Goal: Task Accomplishment & Management: Manage account settings

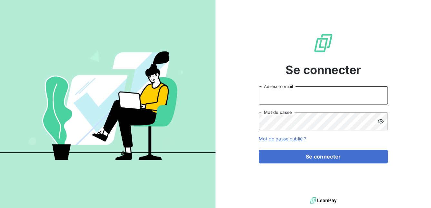
click at [280, 99] on input "Adresse email" at bounding box center [323, 95] width 129 height 18
type input "[EMAIL_ADDRESS][DOMAIN_NAME]"
click at [259, 149] on button "Se connecter" at bounding box center [323, 156] width 129 height 14
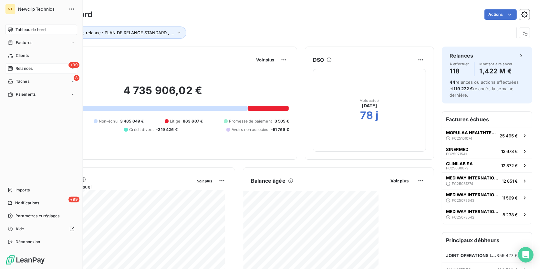
click at [28, 66] on span "Relances" at bounding box center [23, 69] width 17 height 6
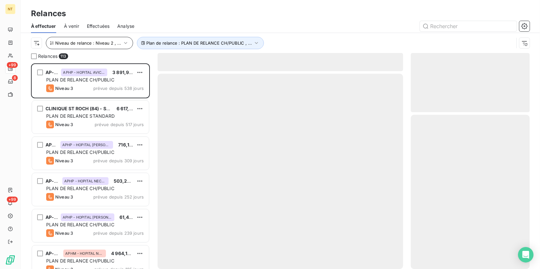
scroll to position [201, 114]
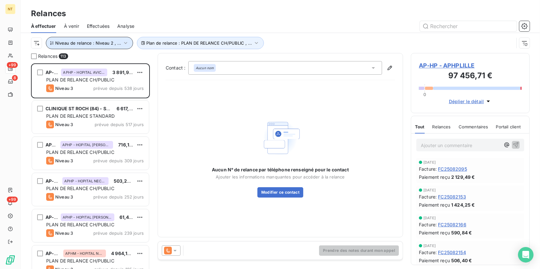
click at [122, 44] on icon "button" at bounding box center [125, 43] width 6 height 6
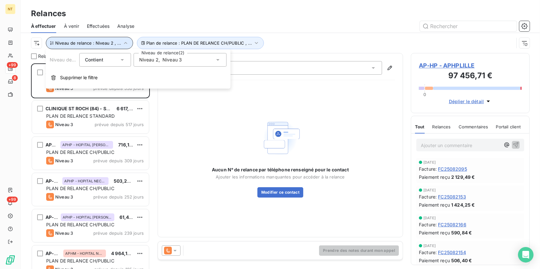
click at [122, 44] on icon "button" at bounding box center [125, 43] width 6 height 6
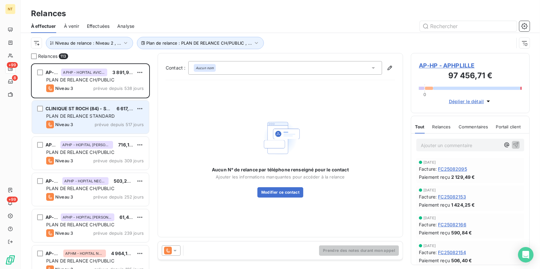
click at [116, 120] on div "Niveau 3 prévue depuis 517 jours" at bounding box center [94, 124] width 97 height 8
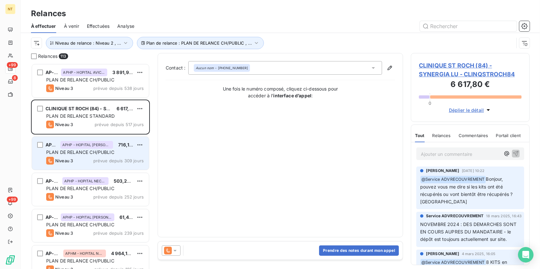
click at [99, 152] on span "PLAN DE RELANCE CH/PUBLIC" at bounding box center [80, 151] width 68 height 5
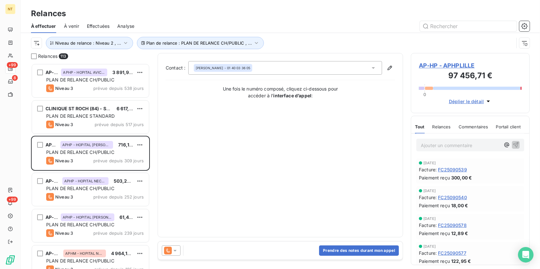
scroll to position [176, 0]
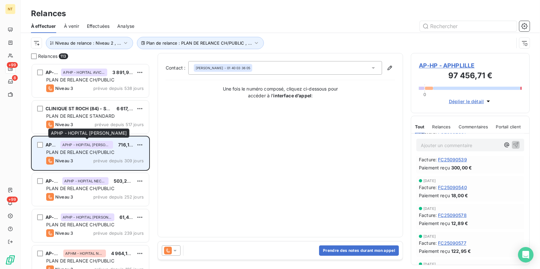
click at [94, 146] on span "APHP - HOPITAL [PERSON_NAME]" at bounding box center [86, 145] width 49 height 4
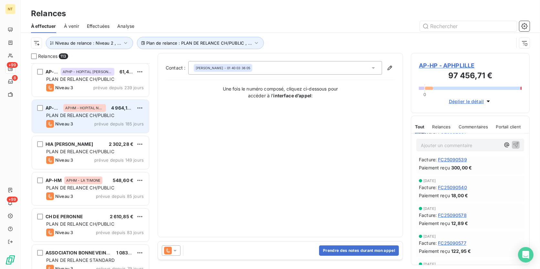
scroll to position [147, 0]
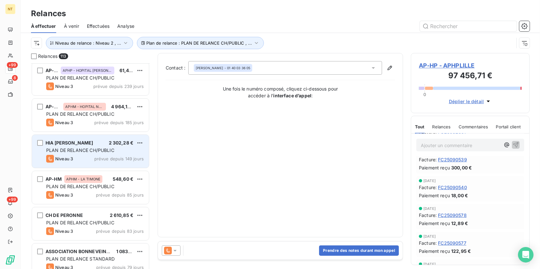
click at [77, 151] on span "PLAN DE RELANCE CH/PUBLIC" at bounding box center [80, 149] width 68 height 5
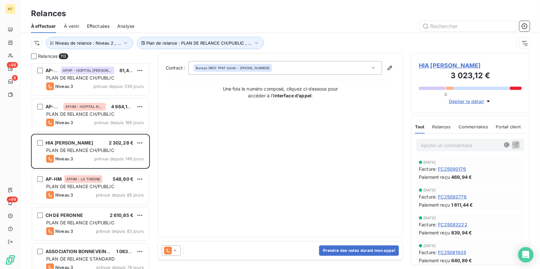
click at [431, 65] on span "HIA [PERSON_NAME]" at bounding box center [470, 65] width 103 height 9
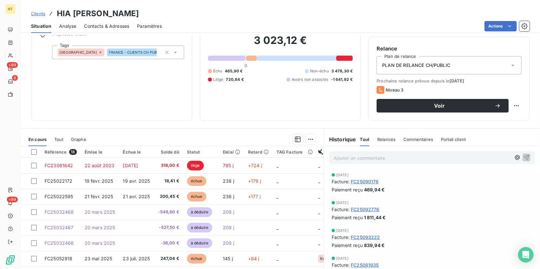
scroll to position [58, 0]
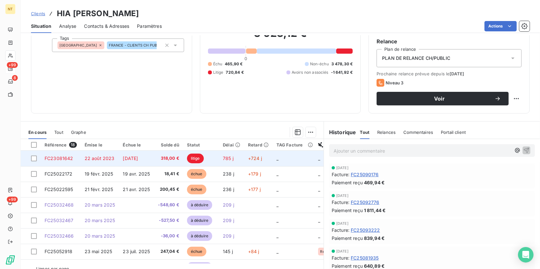
click at [151, 156] on td "[DATE]" at bounding box center [136, 157] width 35 height 15
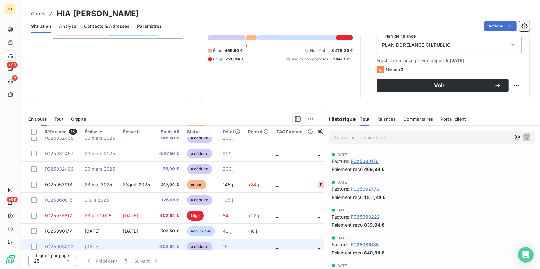
scroll to position [51, 0]
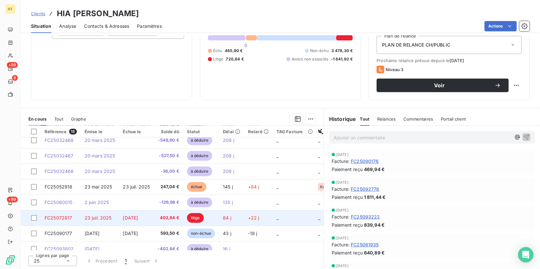
click at [163, 207] on span "402,84 €" at bounding box center [168, 217] width 21 height 6
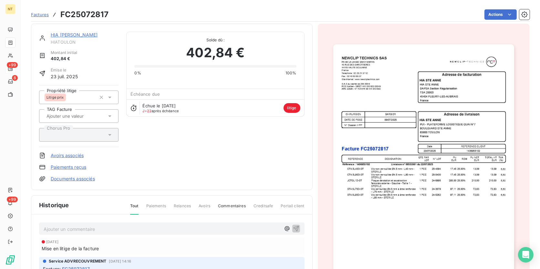
scroll to position [30, 0]
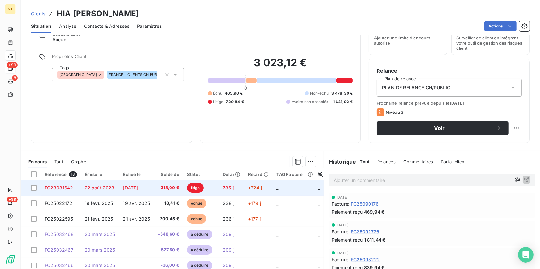
click at [173, 186] on span "318,00 €" at bounding box center [168, 187] width 21 height 6
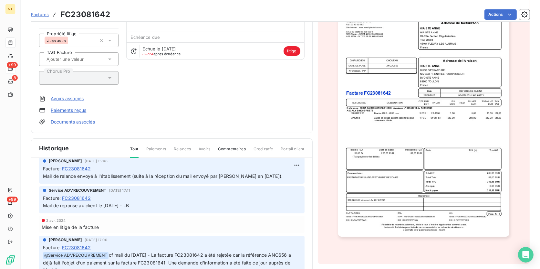
scroll to position [246, 0]
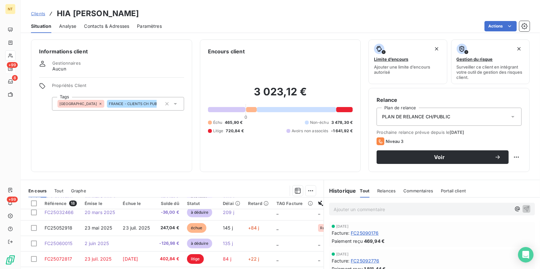
scroll to position [88, 0]
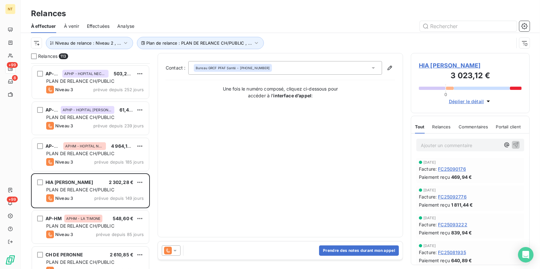
scroll to position [117, 0]
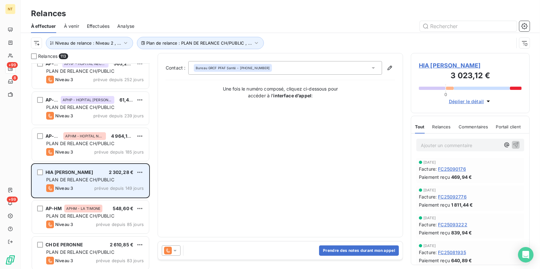
click at [136, 185] on span "prévue depuis 149 jours" at bounding box center [118, 187] width 49 height 5
click at [91, 190] on div "Niveau 3 prévue depuis 149 jours" at bounding box center [94, 188] width 97 height 8
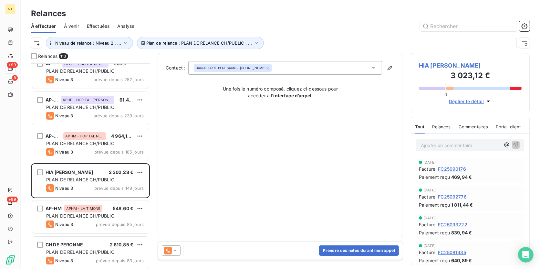
click at [427, 65] on span "HIA [PERSON_NAME]" at bounding box center [470, 65] width 103 height 9
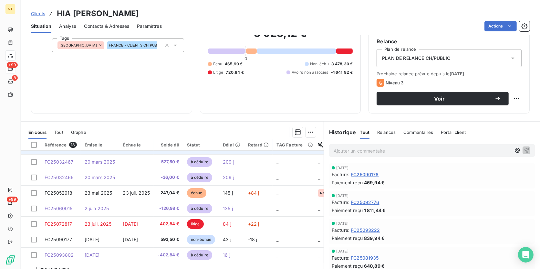
scroll to position [88, 0]
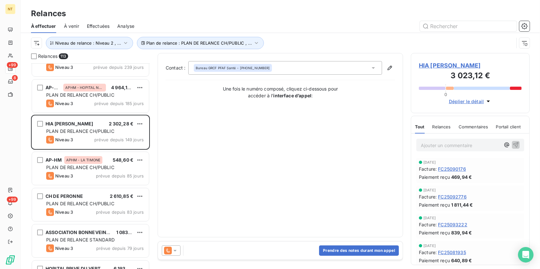
scroll to position [176, 0]
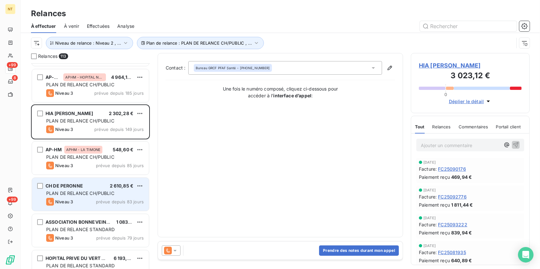
click at [94, 195] on div "PLAN DE RELANCE CH/PUBLIC" at bounding box center [94, 193] width 97 height 6
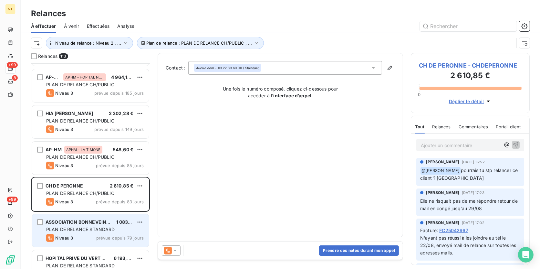
click at [98, 207] on div "Niveau 3 prévue depuis 79 jours" at bounding box center [94, 238] width 97 height 8
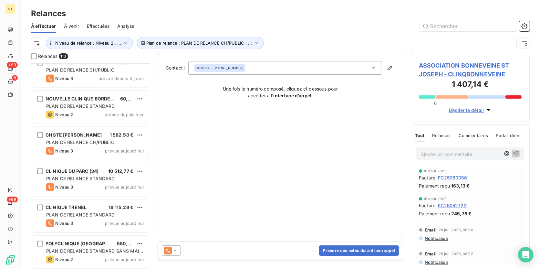
scroll to position [3880, 0]
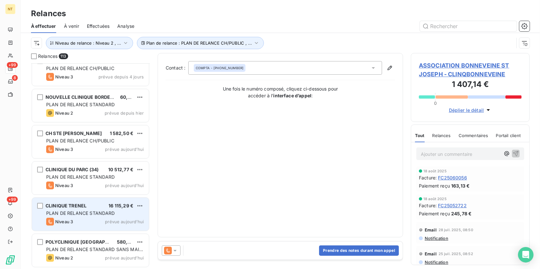
click at [94, 207] on div "Niveau 3 prévue aujourd’hui" at bounding box center [94, 222] width 97 height 8
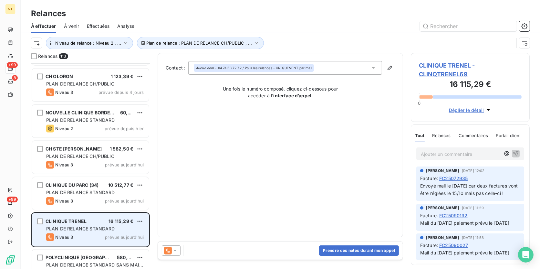
scroll to position [3851, 0]
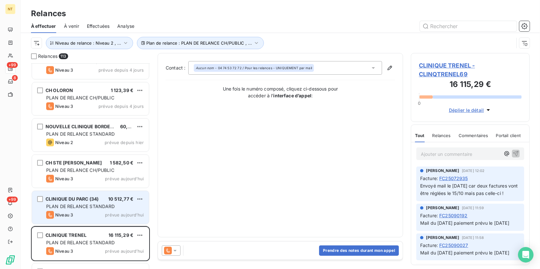
click at [83, 207] on div "Niveau 3 prévue aujourd’hui" at bounding box center [94, 215] width 97 height 8
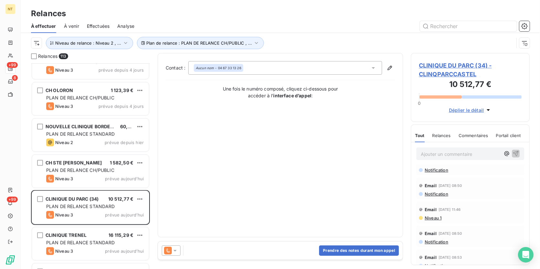
scroll to position [147, 0]
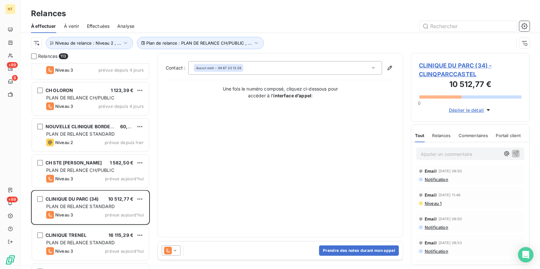
click at [431, 71] on span "CLINIQUE DU PARC (34) - CLINQPARCCASTEL" at bounding box center [470, 69] width 103 height 17
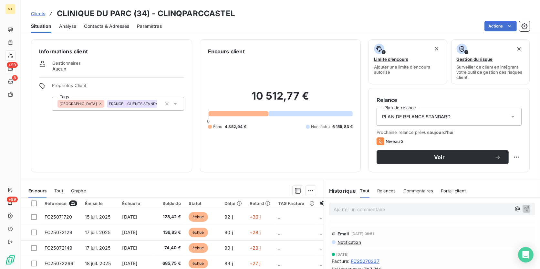
click at [101, 26] on span "Contacts & Adresses" at bounding box center [106, 26] width 45 height 6
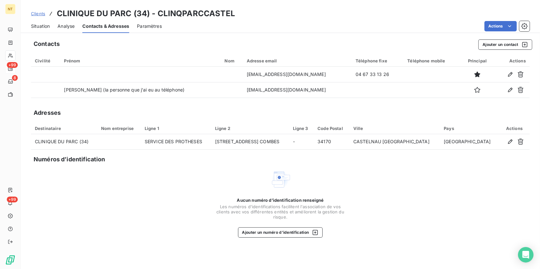
click at [47, 26] on span "Situation" at bounding box center [40, 26] width 19 height 6
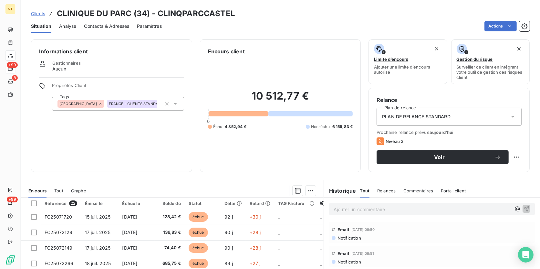
click at [367, 207] on p "Ajouter un commentaire ﻿" at bounding box center [421, 209] width 177 height 8
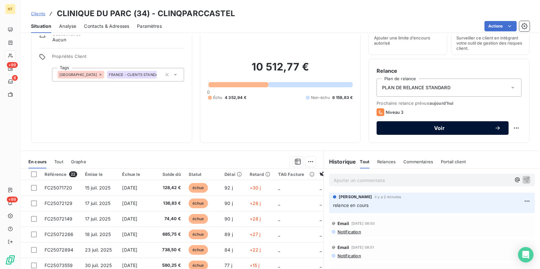
click at [423, 126] on span "Voir" at bounding box center [439, 127] width 110 height 5
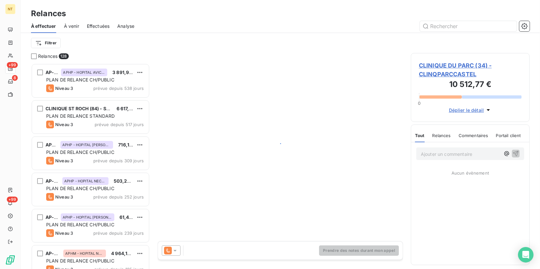
scroll to position [201, 114]
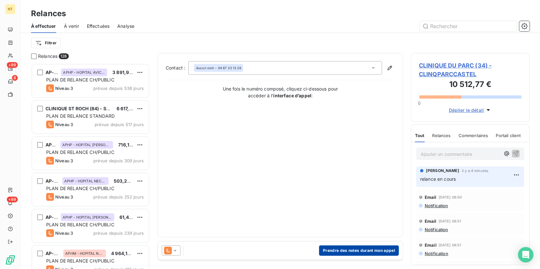
click at [338, 207] on button "Prendre des notes durant mon appel" at bounding box center [359, 250] width 80 height 10
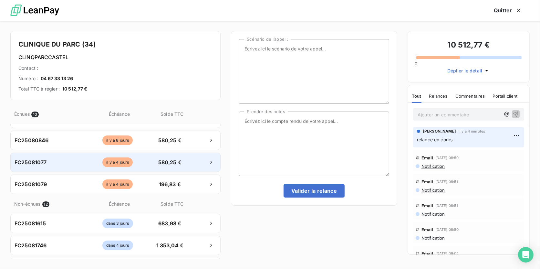
scroll to position [117, 0]
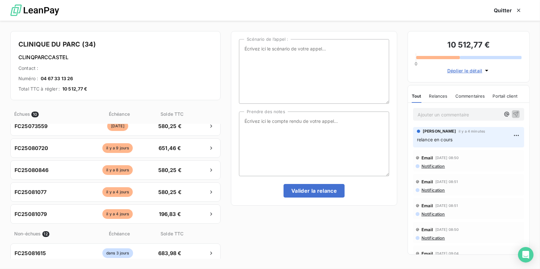
click at [431, 69] on button "Déplier le détail" at bounding box center [468, 70] width 47 height 7
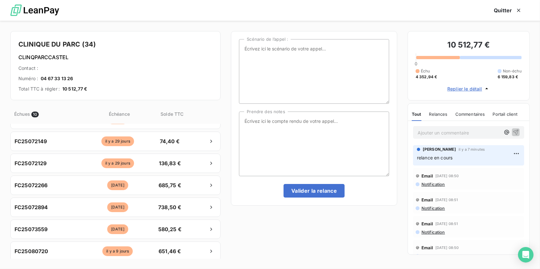
scroll to position [0, 0]
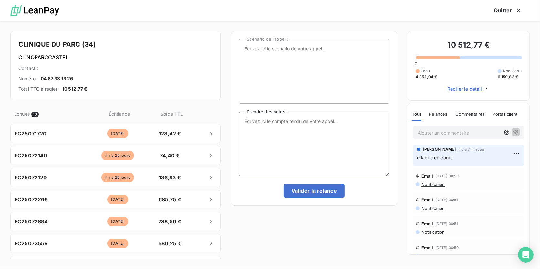
click at [275, 123] on textarea "Prendre des notes" at bounding box center [314, 143] width 150 height 65
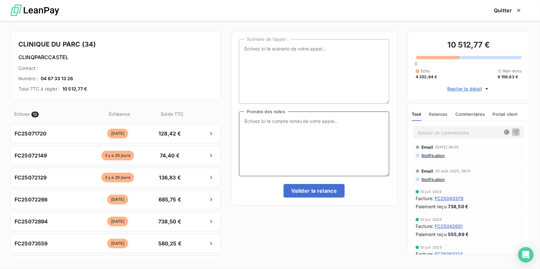
scroll to position [381, 0]
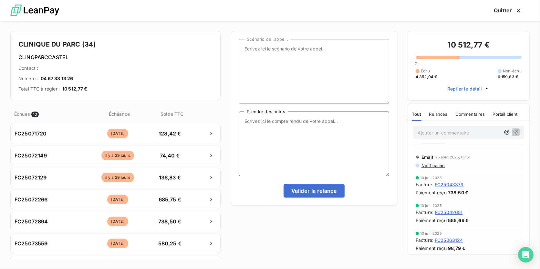
click at [285, 125] on textarea "Prendre des notes" at bounding box center [314, 143] width 150 height 65
click at [250, 126] on textarea "L'interlocuteur au téléphone m'indique que le solde des factures au 9316,27€" at bounding box center [314, 143] width 150 height 65
click at [314, 129] on textarea "L'interlocuteur au téléphone m'indique que le solde des factures au [DATE] soit…" at bounding box center [314, 143] width 150 height 65
drag, startPoint x: 383, startPoint y: 126, endPoint x: 226, endPoint y: 115, distance: 157.6
click at [226, 115] on div "CLINIQUE DU PARC (34) CLINQPARCCASTEL Contact : Numéro : [PHONE_NUMBER] Total T…" at bounding box center [270, 145] width 540 height 248
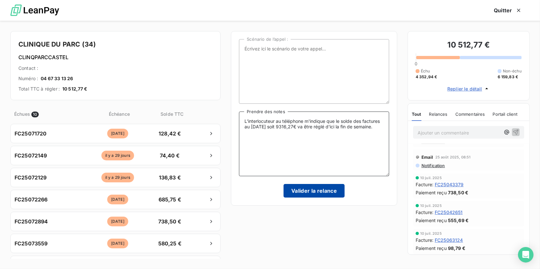
type textarea "L'interlocuteur au téléphone m'indique que le solde des factures au [DATE] soit…"
click at [310, 191] on button "Valider la relance" at bounding box center [313, 191] width 61 height 14
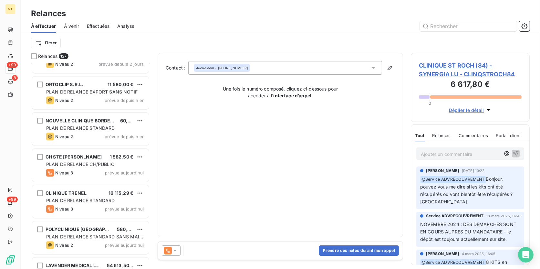
scroll to position [4386, 0]
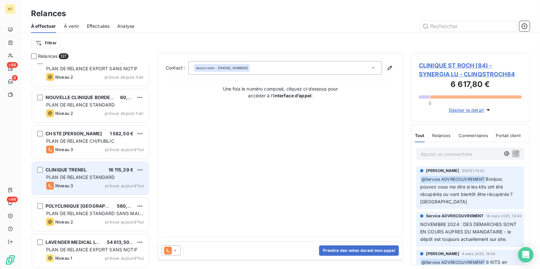
click at [103, 172] on div "CLINIQUE TRENEL 16 115,29 € PLAN DE RELANCE STANDARD Niveau 3 prévue [DATE]" at bounding box center [90, 177] width 117 height 33
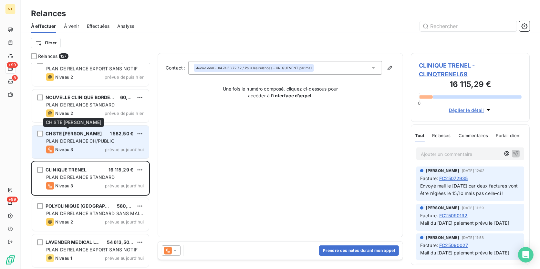
click at [84, 138] on span "PLAN DE RELANCE CH/PUBLIC" at bounding box center [80, 140] width 68 height 5
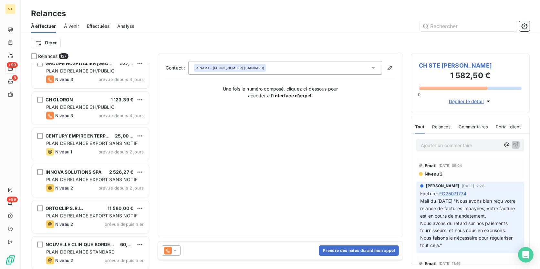
scroll to position [4210, 0]
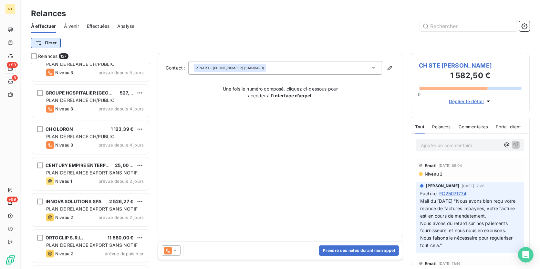
click at [42, 44] on html "NT +99 8 +99 Relances À effectuer À venir Effectuées Analyse Filtrer Relances 1…" at bounding box center [270, 134] width 540 height 269
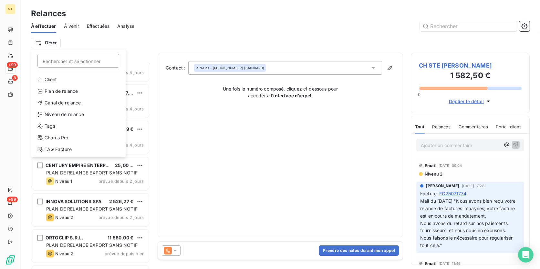
click at [184, 123] on html "NT +99 8 +99 Relances À effectuer À venir Effectuées Analyse Filtrer Rechercher…" at bounding box center [270, 134] width 540 height 269
click at [40, 46] on html "NT +99 8 +99 Relances À effectuer À venir Effectuées Analyse Filtrer Rechercher…" at bounding box center [270, 134] width 540 height 269
click at [59, 112] on div "Niveau de relance" at bounding box center [78, 114] width 89 height 10
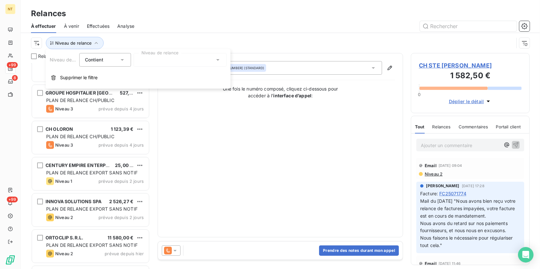
click at [101, 60] on span "Contient" at bounding box center [94, 59] width 18 height 5
click at [162, 64] on div at bounding box center [180, 60] width 93 height 14
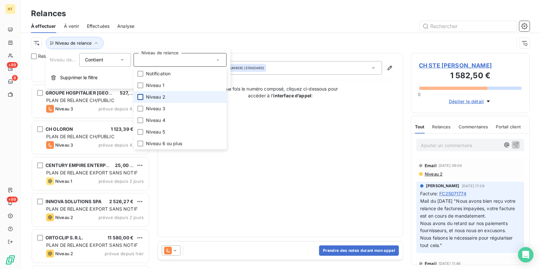
click at [140, 96] on div at bounding box center [141, 97] width 6 height 6
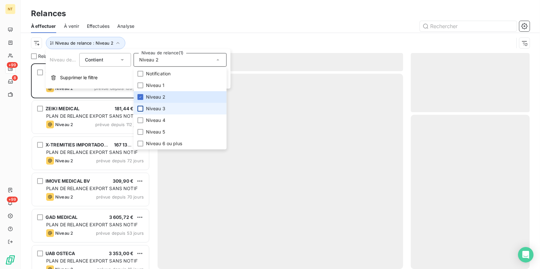
click at [139, 109] on div at bounding box center [141, 109] width 6 height 6
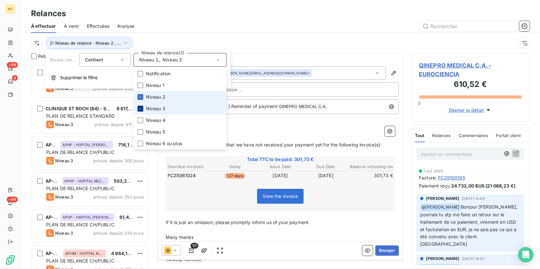
scroll to position [201, 114]
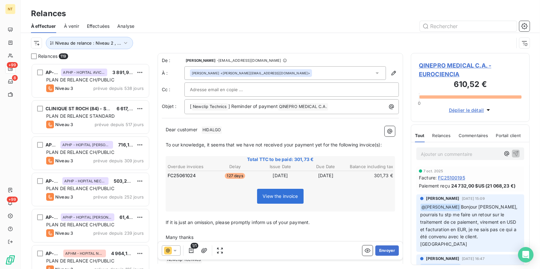
click at [250, 37] on div "Niveau de relance : Niveau 2 , ..." at bounding box center [272, 43] width 483 height 12
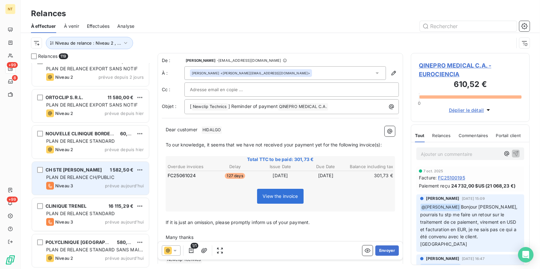
scroll to position [4067, 0]
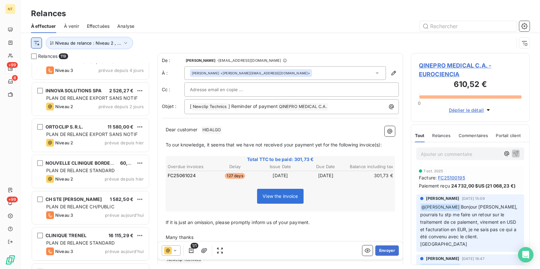
click at [39, 45] on html "NT +99 8 +99 Relances À effectuer À venir Effectuées Analyse Niveau de relance …" at bounding box center [270, 134] width 540 height 269
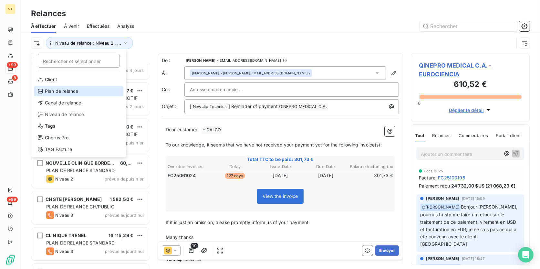
click at [56, 91] on div "Plan de relance" at bounding box center [78, 91] width 89 height 10
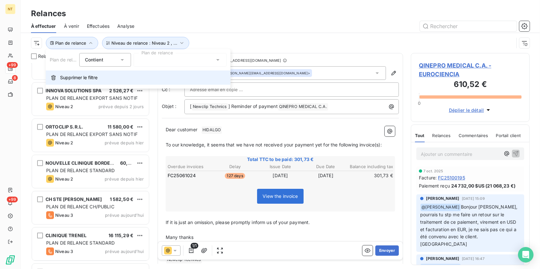
click at [68, 78] on span "Supprimer le filtre" at bounding box center [78, 77] width 37 height 6
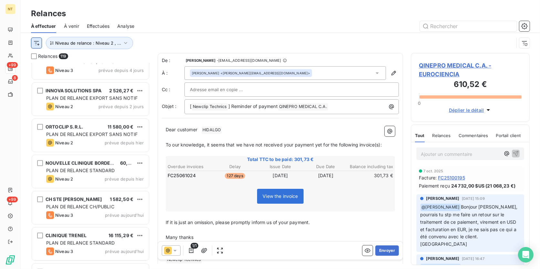
click at [38, 44] on html "NT +99 8 +99 Relances À effectuer À venir Effectuées Analyse Niveau de relance …" at bounding box center [270, 134] width 540 height 269
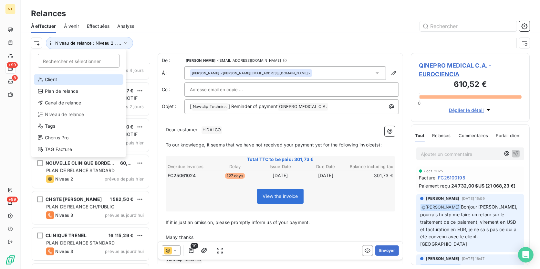
click at [56, 81] on div "Client" at bounding box center [78, 79] width 89 height 10
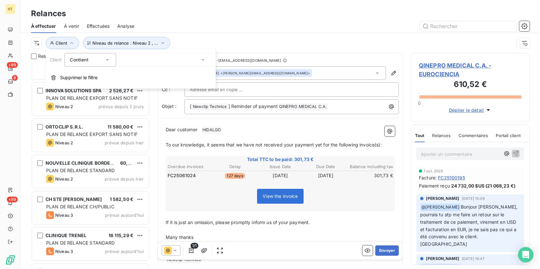
click at [155, 54] on div at bounding box center [165, 60] width 93 height 14
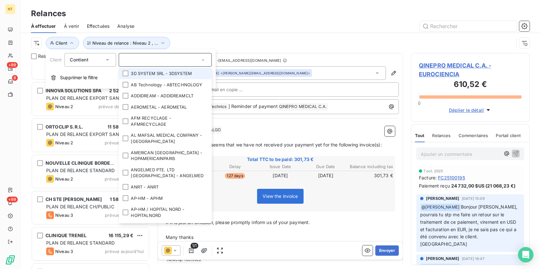
click at [155, 56] on div at bounding box center [165, 60] width 93 height 14
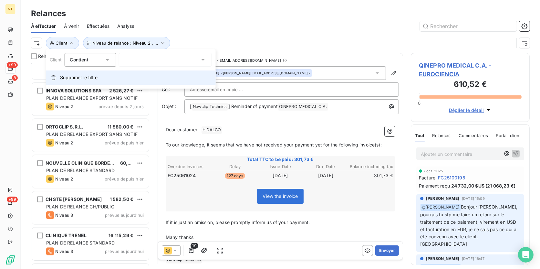
click at [64, 78] on span "Supprimer le filtre" at bounding box center [78, 77] width 37 height 6
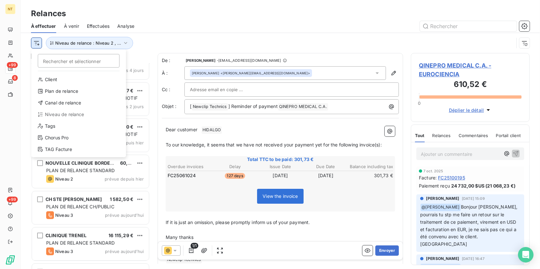
click at [36, 44] on html "NT +99 8 +99 Relances À effectuer À venir Effectuées Analyse Rechercher et séle…" at bounding box center [270, 134] width 540 height 269
click at [56, 102] on div "Canal de relance" at bounding box center [78, 102] width 89 height 10
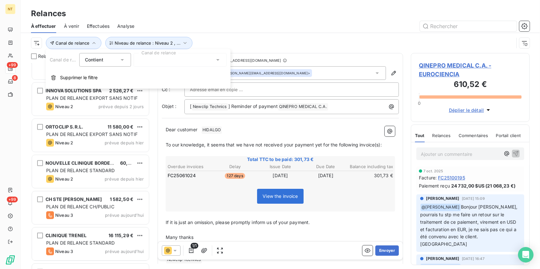
click at [163, 59] on div at bounding box center [180, 60] width 93 height 14
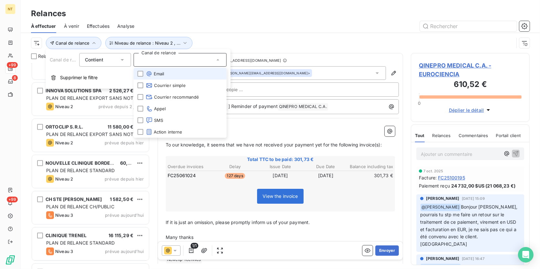
click at [163, 59] on div at bounding box center [180, 60] width 93 height 14
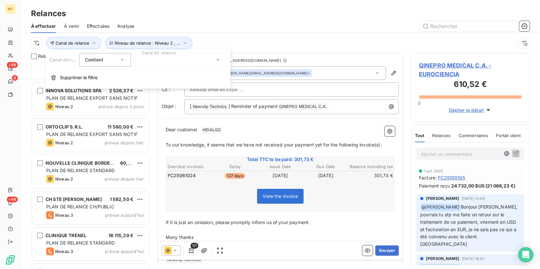
click at [37, 47] on html "NT +99 8 +99 Relances À effectuer À venir Effectuées Analyse Canal de relance N…" at bounding box center [270, 134] width 540 height 269
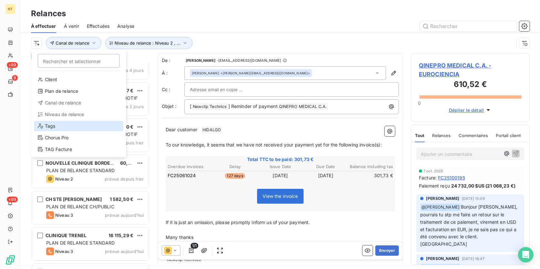
click at [61, 126] on div "Tags" at bounding box center [78, 126] width 89 height 10
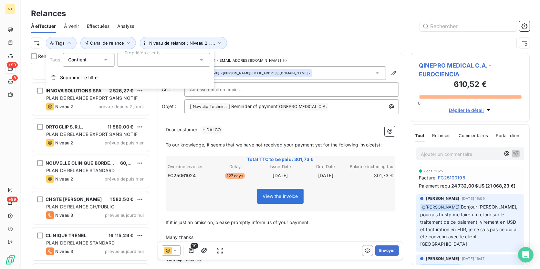
click at [125, 58] on input "text" at bounding box center [124, 60] width 5 height 6
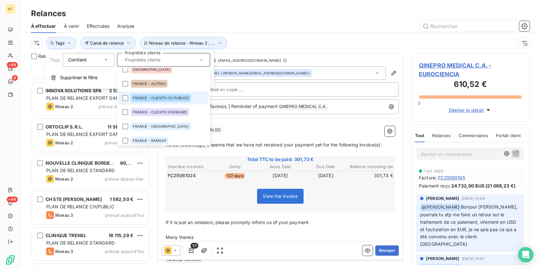
scroll to position [37, 0]
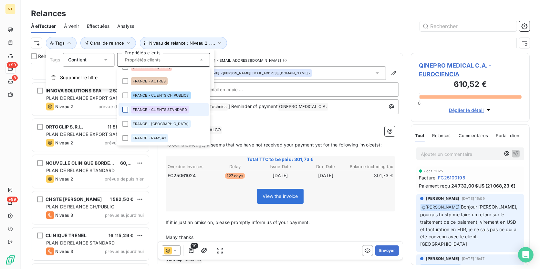
click at [125, 109] on div at bounding box center [125, 110] width 6 height 6
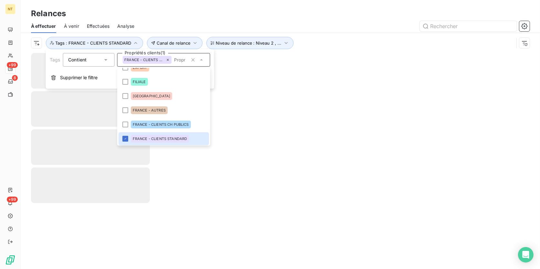
scroll to position [8, 0]
click at [126, 109] on div at bounding box center [125, 110] width 6 height 6
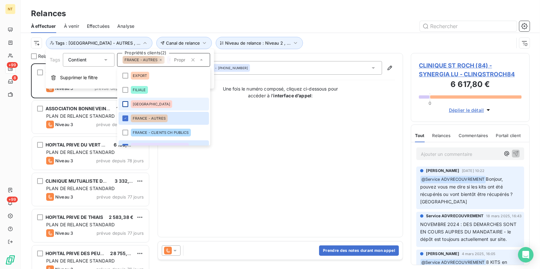
click at [126, 103] on div at bounding box center [125, 104] width 6 height 6
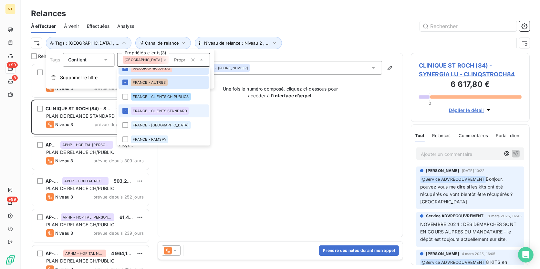
scroll to position [37, 0]
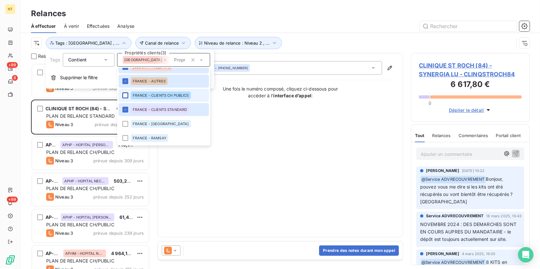
click at [126, 94] on div at bounding box center [125, 95] width 6 height 6
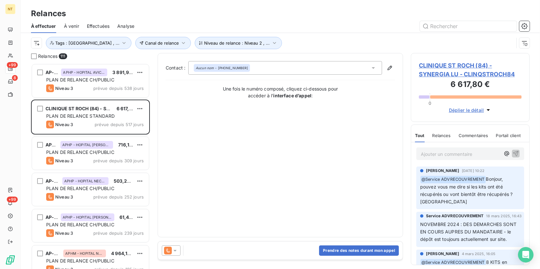
click at [242, 148] on div "Contact : Aucun nom - [PHONE_NUMBER] Une fois le numéro composé, cliquez ci-des…" at bounding box center [280, 145] width 229 height 168
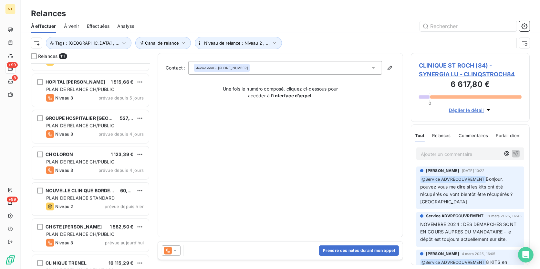
scroll to position [3749, 0]
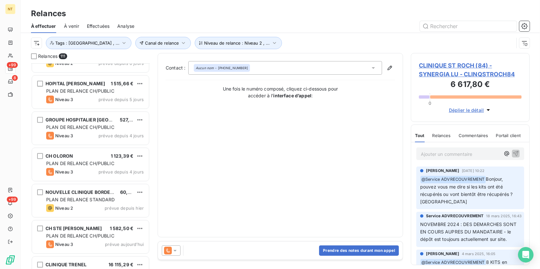
click at [97, 170] on div "Niveau 3 prévue depuis 4 jours" at bounding box center [94, 172] width 97 height 8
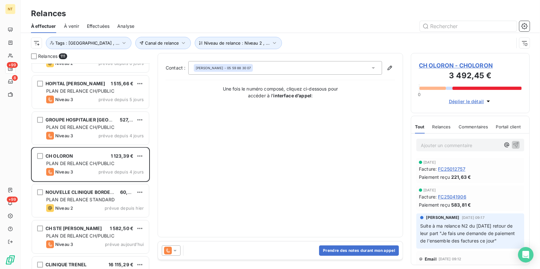
click at [431, 62] on span "CH OLORON - CHOLORON" at bounding box center [470, 65] width 103 height 9
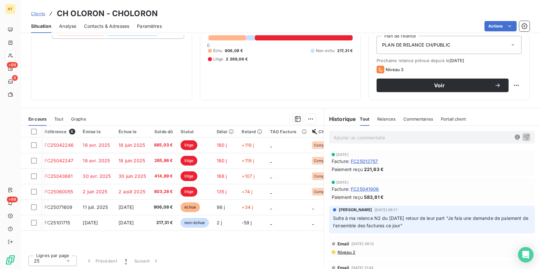
scroll to position [0, 23]
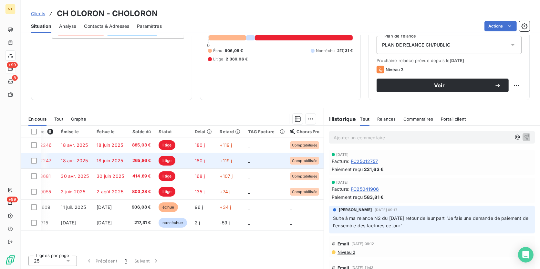
click at [210, 166] on td "180 j" at bounding box center [203, 160] width 25 height 15
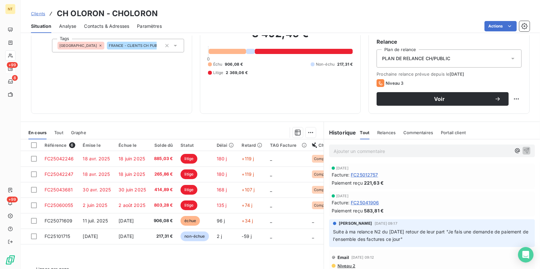
scroll to position [58, 0]
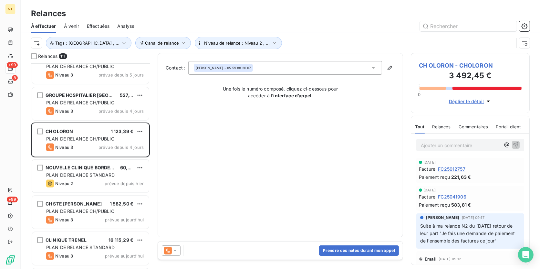
scroll to position [3690, 0]
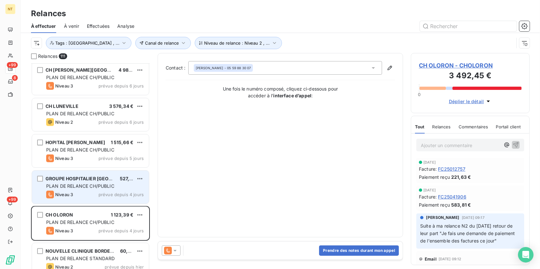
click at [93, 186] on span "PLAN DE RELANCE CH/PUBLIC" at bounding box center [80, 185] width 68 height 5
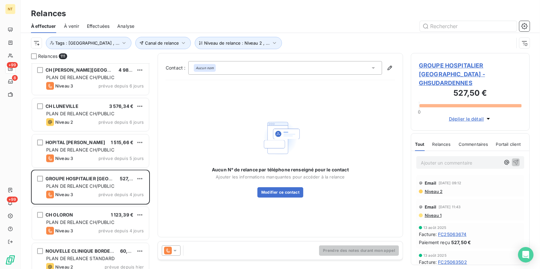
click at [431, 67] on span "GROUPE HOSPITALIER [GEOGRAPHIC_DATA] - GHSUDARDENNES" at bounding box center [470, 74] width 103 height 26
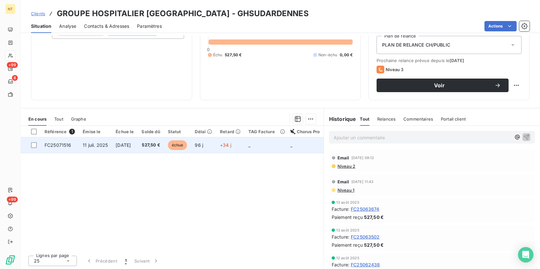
click at [151, 145] on span "527,50 €" at bounding box center [151, 145] width 18 height 6
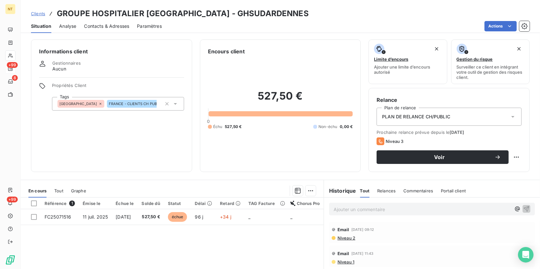
click at [94, 23] on span "Contacts & Adresses" at bounding box center [106, 26] width 45 height 6
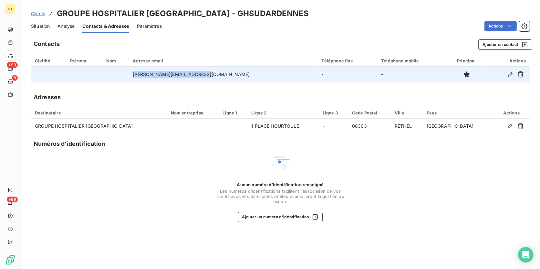
drag, startPoint x: 230, startPoint y: 72, endPoint x: 145, endPoint y: 70, distance: 84.9
click at [145, 70] on td "[PERSON_NAME][EMAIL_ADDRESS][DOMAIN_NAME]" at bounding box center [223, 73] width 189 height 15
copy td "[PERSON_NAME][EMAIL_ADDRESS][DOMAIN_NAME]"
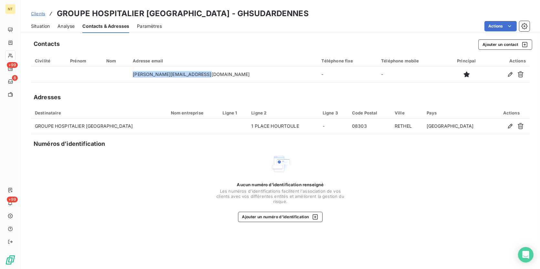
click at [41, 27] on span "Situation" at bounding box center [40, 26] width 19 height 6
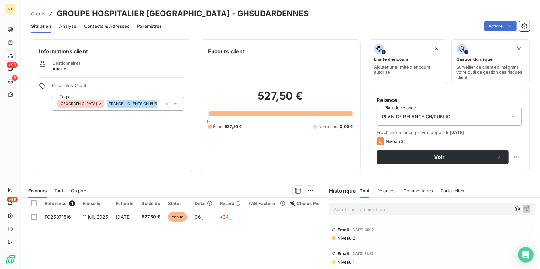
click at [391, 207] on p "Ajouter un commentaire ﻿" at bounding box center [421, 209] width 177 height 8
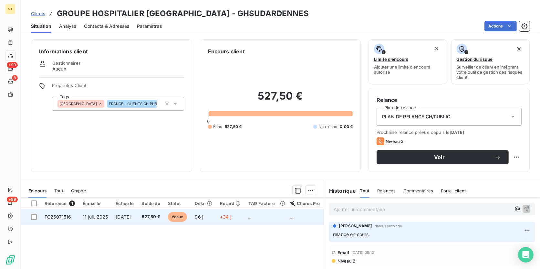
click at [187, 207] on span "échue" at bounding box center [177, 217] width 19 height 10
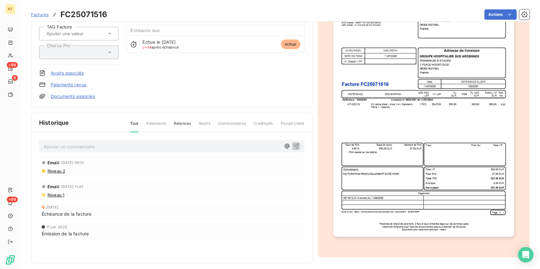
scroll to position [69, 0]
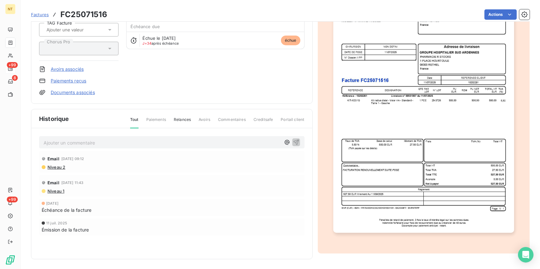
click at [431, 206] on img "button" at bounding box center [423, 104] width 181 height 255
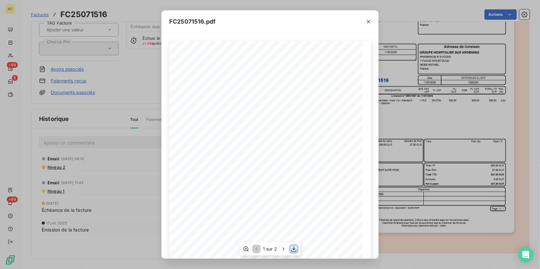
click at [293, 207] on icon "button" at bounding box center [294, 248] width 6 height 6
click at [369, 20] on icon "button" at bounding box center [368, 21] width 6 height 6
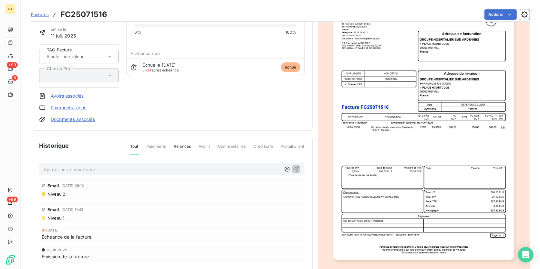
scroll to position [0, 0]
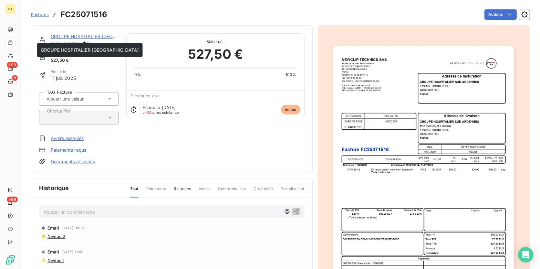
click at [74, 35] on link "GROUPE HOSPITALIER [GEOGRAPHIC_DATA]" at bounding box center [100, 36] width 98 height 5
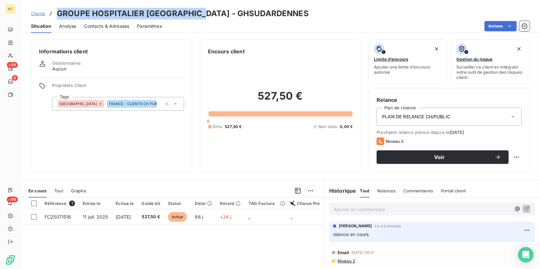
drag, startPoint x: 57, startPoint y: 12, endPoint x: 205, endPoint y: 14, distance: 147.5
click at [205, 14] on h3 "GROUPE HOSPITALIER [GEOGRAPHIC_DATA] - GHSUDARDENNES" at bounding box center [183, 14] width 252 height 12
copy h3 "GROUPE HOSPITALIER [GEOGRAPHIC_DATA]"
click at [431, 207] on html "NT +99 8 +99 Clients GROUPE HOSPITALIER SUD ARDENNES - GHSUDARDENNES Situation …" at bounding box center [270, 134] width 540 height 269
click at [431, 207] on div "Editer" at bounding box center [502, 244] width 36 height 10
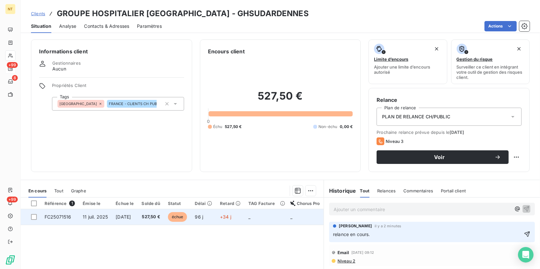
click at [216, 207] on td "96 j" at bounding box center [203, 216] width 25 height 15
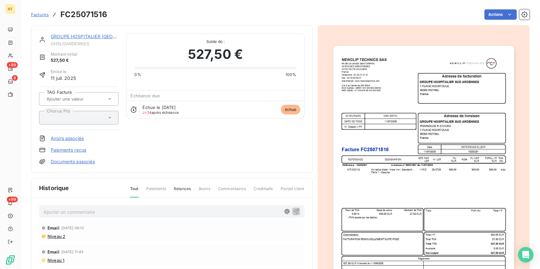
click at [104, 207] on p "Ajouter un commentaire ﻿" at bounding box center [162, 212] width 237 height 8
click at [141, 207] on p "Facture relancée par mail à l'adresse mail" at bounding box center [162, 211] width 237 height 7
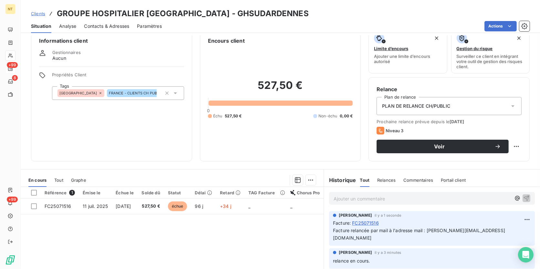
scroll to position [29, 0]
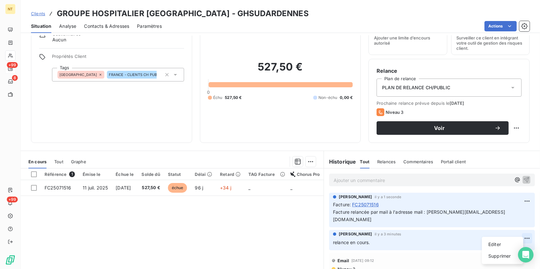
click at [431, 207] on html "NT +99 8 +99 Clients GROUPE HOSPITALIER SUD ARDENNES - GHSUDARDENNES Situation …" at bounding box center [270, 134] width 540 height 269
click at [431, 207] on div "Supprimer" at bounding box center [502, 256] width 36 height 10
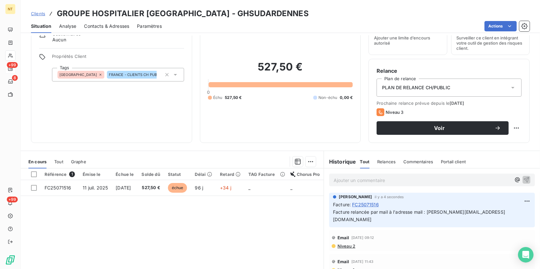
scroll to position [0, 0]
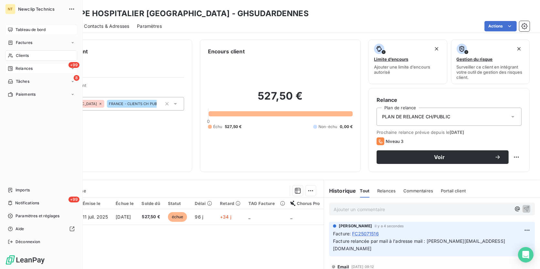
click at [19, 28] on span "Tableau de bord" at bounding box center [30, 30] width 30 height 6
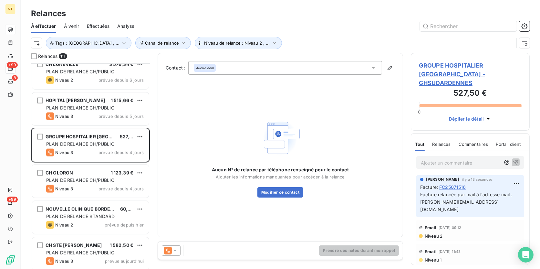
scroll to position [3631, 0]
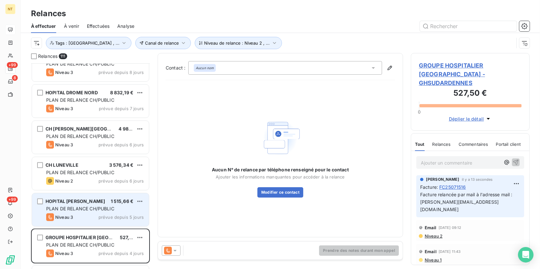
click at [94, 200] on span "HOPITAL [PERSON_NAME]" at bounding box center [75, 200] width 59 height 5
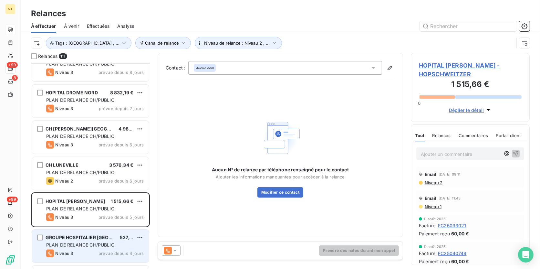
click at [96, 207] on span "PLAN DE RELANCE CH/PUBLIC" at bounding box center [80, 244] width 68 height 5
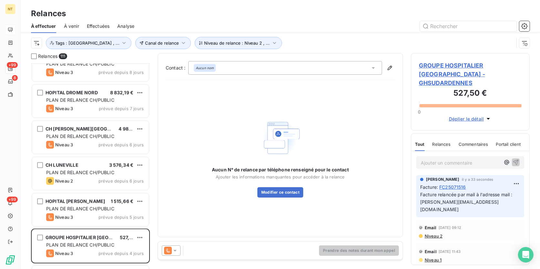
click at [431, 68] on span "GROUPE HOSPITALIER [GEOGRAPHIC_DATA] - GHSUDARDENNES" at bounding box center [470, 74] width 103 height 26
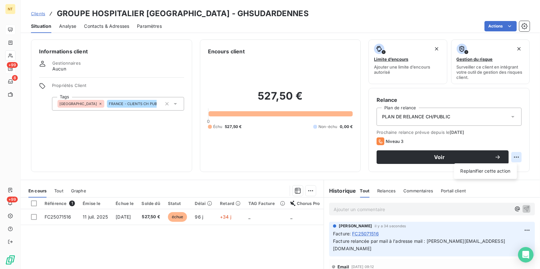
click at [431, 157] on html "NT +99 8 +99 Clients GROUPE HOSPITALIER SUD ARDENNES - GHSUDARDENNES Situation …" at bounding box center [270, 134] width 540 height 269
click at [431, 170] on div "Replanifier cette action" at bounding box center [485, 171] width 58 height 10
select select "9"
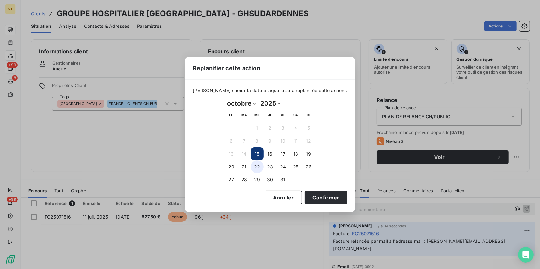
click at [257, 164] on button "22" at bounding box center [256, 166] width 13 height 13
click at [313, 199] on button "Confirmer" at bounding box center [325, 197] width 43 height 14
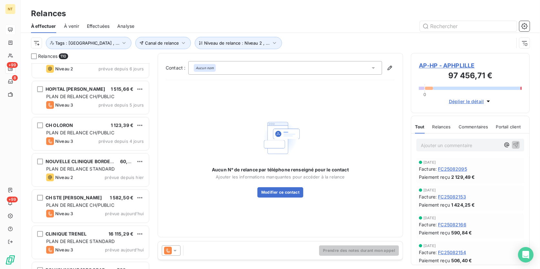
scroll to position [3713, 0]
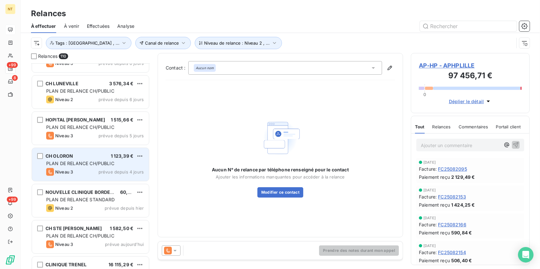
click at [82, 170] on div "Niveau 3 prévue depuis 4 jours" at bounding box center [94, 172] width 97 height 8
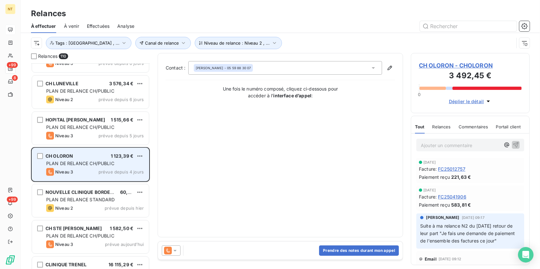
scroll to position [3683, 0]
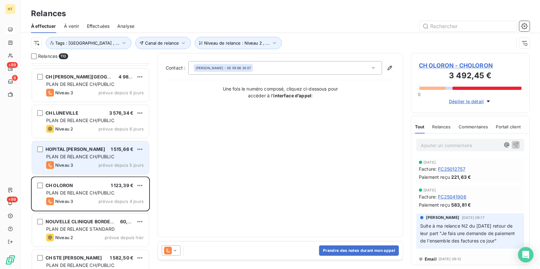
click at [80, 168] on div "Niveau 3 prévue depuis 5 jours" at bounding box center [94, 165] width 97 height 8
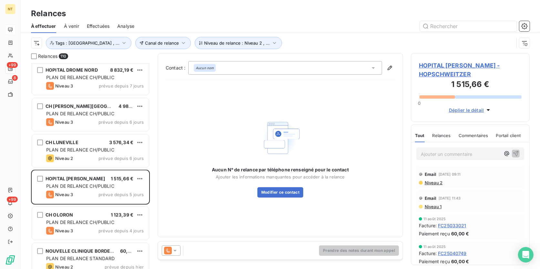
scroll to position [3625, 0]
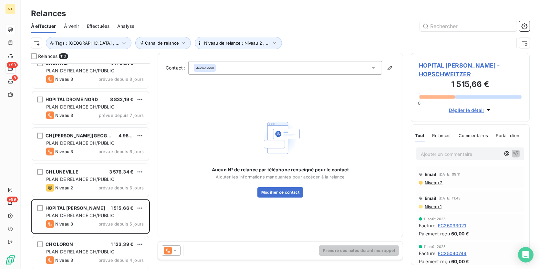
click at [431, 68] on span "HOPITAL [PERSON_NAME] - HOPSCHWEITZER" at bounding box center [470, 69] width 103 height 17
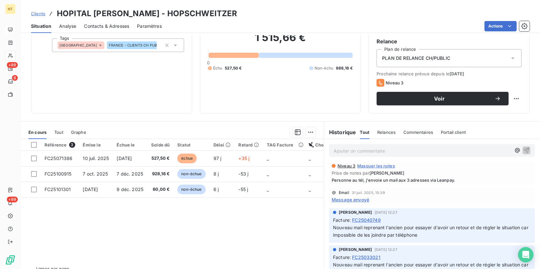
scroll to position [117, 0]
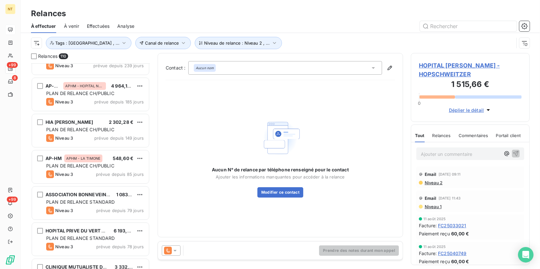
scroll to position [176, 0]
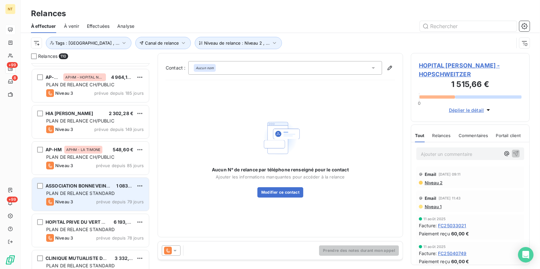
click at [74, 200] on div "Niveau 3 prévue depuis 79 jours" at bounding box center [94, 202] width 97 height 8
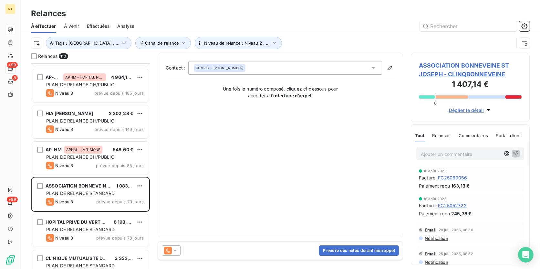
click at [431, 66] on span "ASSOCIATION BONNEVEINE ST JOSEPH - CLINQBONNEVEINE" at bounding box center [470, 69] width 103 height 17
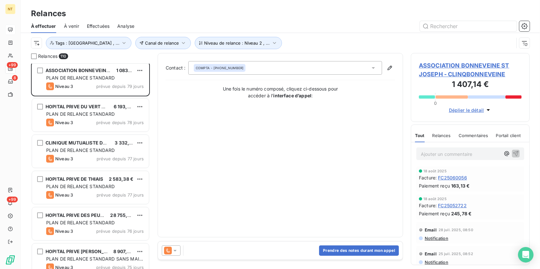
scroll to position [293, 0]
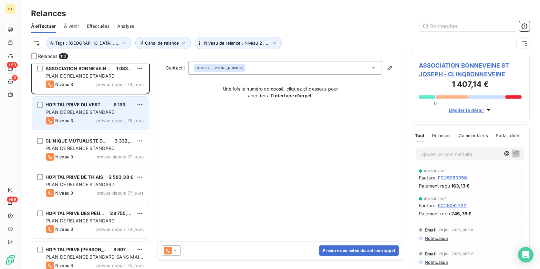
click at [89, 116] on div "HOPITAL PRIVE DU VERT GALANT 6 193,34 € PLAN DE RELANCE STANDARD Niveau 3 prévu…" at bounding box center [90, 113] width 117 height 33
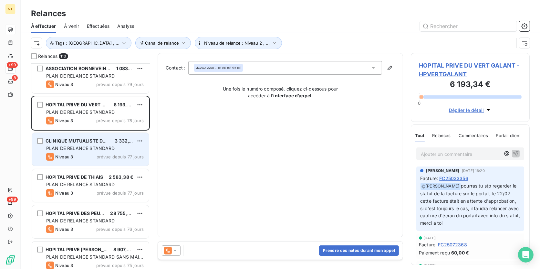
click at [69, 145] on span "PLAN DE RELANCE STANDARD" at bounding box center [80, 147] width 69 height 5
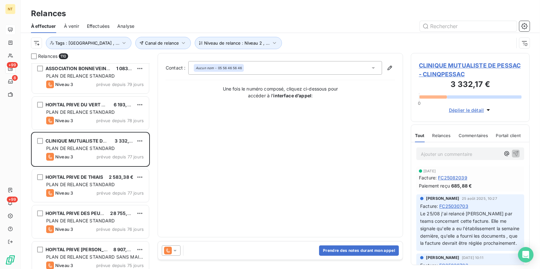
click at [431, 72] on span "CLINIQUE MUTUALISTE DE PESSAC - CLINQPESSAC" at bounding box center [470, 69] width 103 height 17
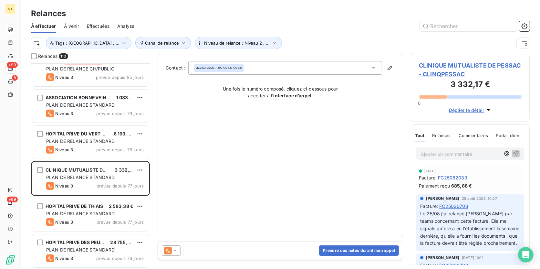
scroll to position [293, 0]
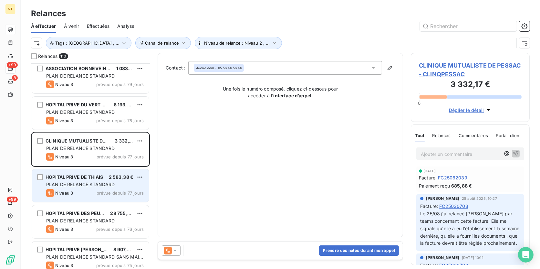
click at [89, 197] on div "HOPITAL PRIVE DE THIAIS 2 583,38 € PLAN DE RELANCE STANDARD Niveau 3 prévue dep…" at bounding box center [90, 185] width 117 height 33
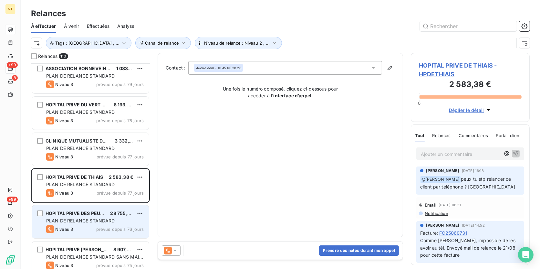
click at [97, 207] on span "prévue depuis 76 jours" at bounding box center [119, 228] width 47 height 5
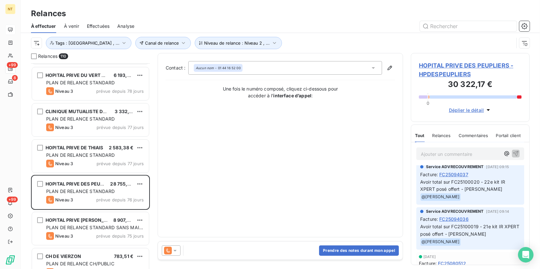
scroll to position [58, 0]
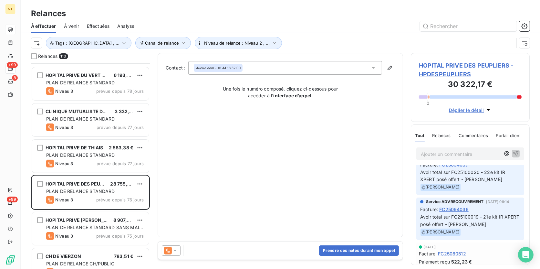
click at [431, 68] on span "HOPITAL PRIVE DES PEUPLIERS - HPDESPEUPLIERS" at bounding box center [470, 69] width 103 height 17
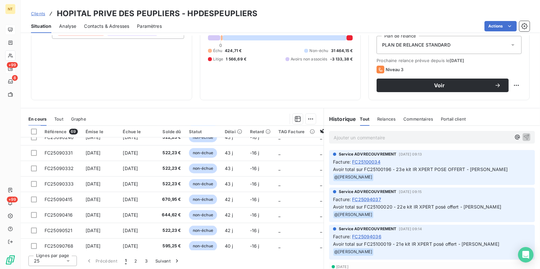
scroll to position [277, 0]
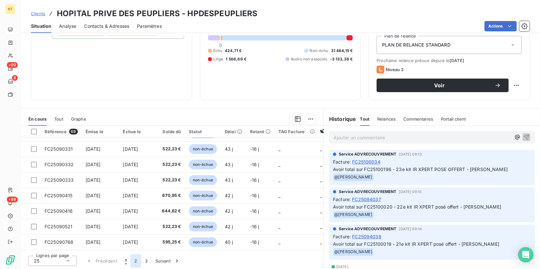
click at [131, 207] on button "2" at bounding box center [135, 261] width 10 height 14
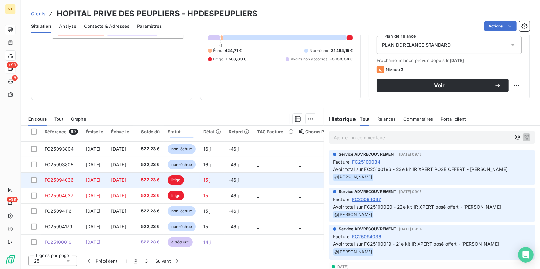
click at [225, 172] on td "15 j" at bounding box center [211, 179] width 25 height 15
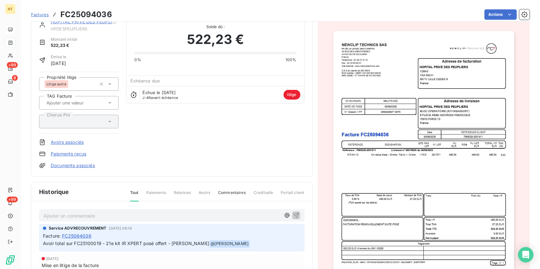
scroll to position [29, 0]
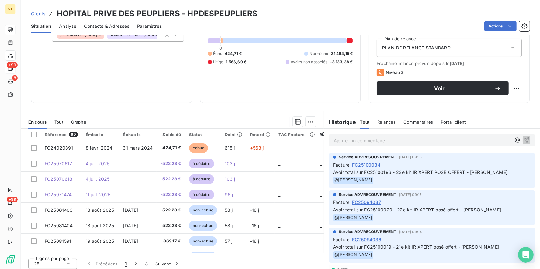
scroll to position [72, 0]
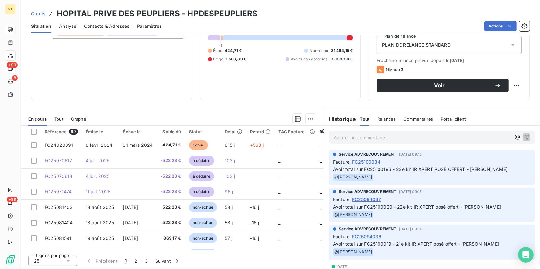
click at [364, 196] on span "FC25094037" at bounding box center [366, 199] width 29 height 7
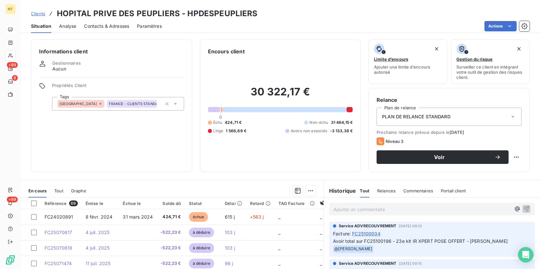
click at [365, 207] on span "FC25100034" at bounding box center [366, 233] width 28 height 7
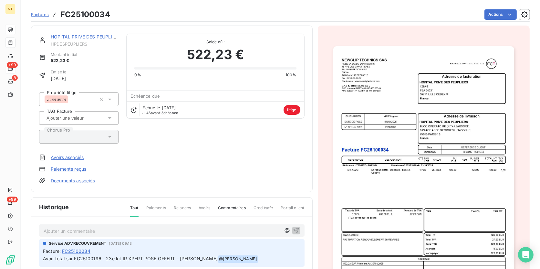
scroll to position [29, 0]
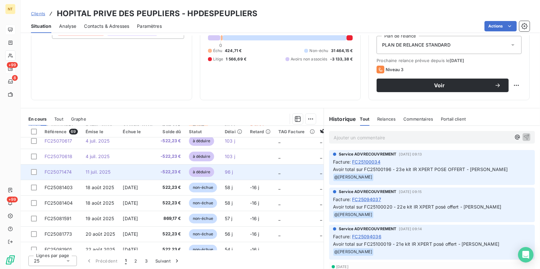
scroll to position [29, 0]
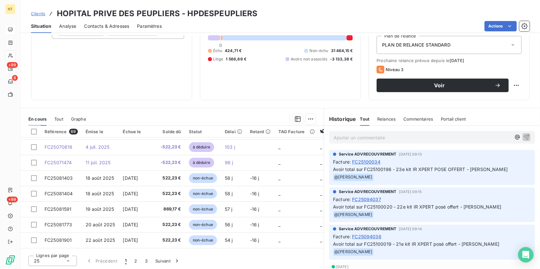
click at [372, 207] on span "FC25094036" at bounding box center [366, 236] width 29 height 7
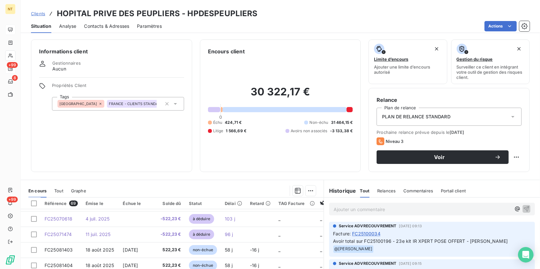
click at [221, 109] on div at bounding box center [222, 109] width 2 height 5
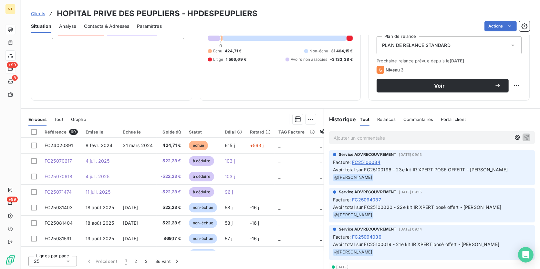
scroll to position [72, 0]
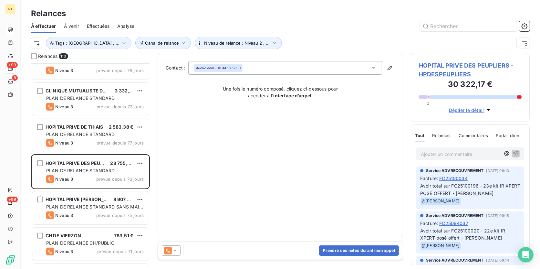
scroll to position [411, 0]
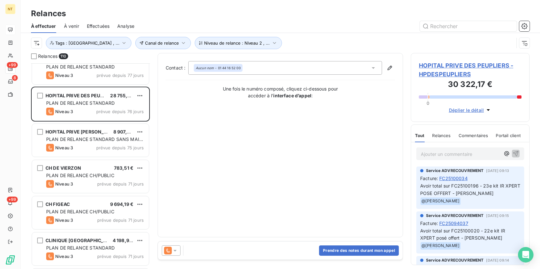
click at [89, 142] on div "HOPITAL PRIVE [PERSON_NAME] 8 907,69 € PLAN DE RELANCE STANDARD SANS MAIL PREVE…" at bounding box center [90, 140] width 117 height 33
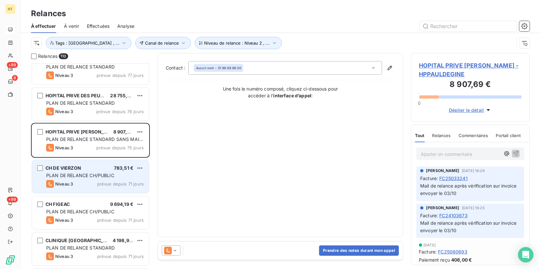
click at [94, 168] on div "CH DE VIERZON 783,51 €" at bounding box center [94, 168] width 97 height 6
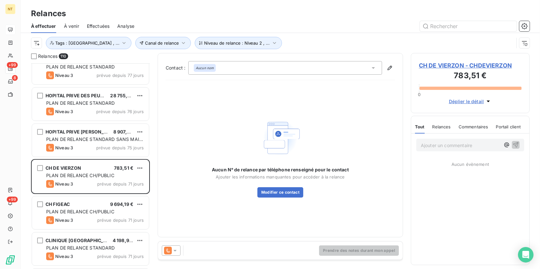
click at [431, 66] on span "CH DE VIERZON - CHDEVIERZON" at bounding box center [470, 65] width 103 height 9
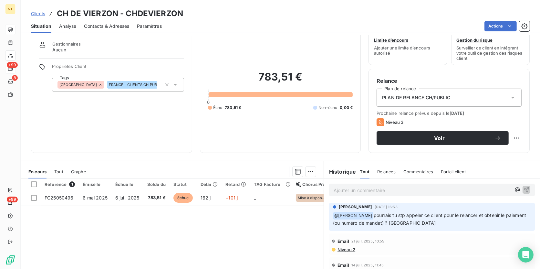
scroll to position [29, 0]
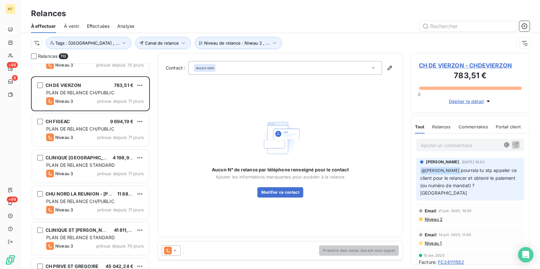
scroll to position [499, 0]
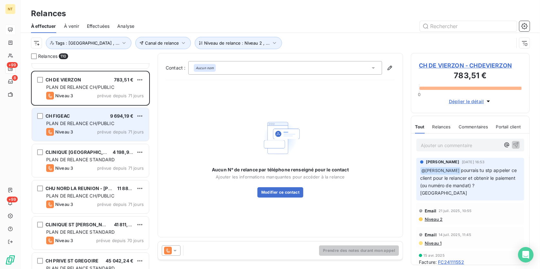
click at [97, 134] on div "Niveau 3 prévue depuis 71 jours" at bounding box center [94, 132] width 97 height 8
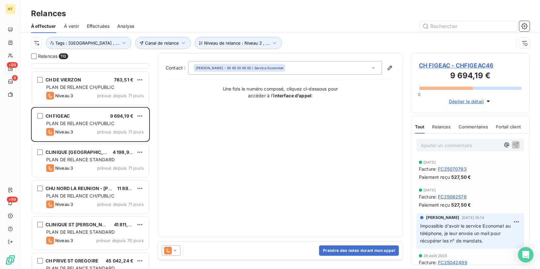
click at [431, 67] on span "CH FIGEAC - CHFIGEAC46" at bounding box center [470, 65] width 103 height 9
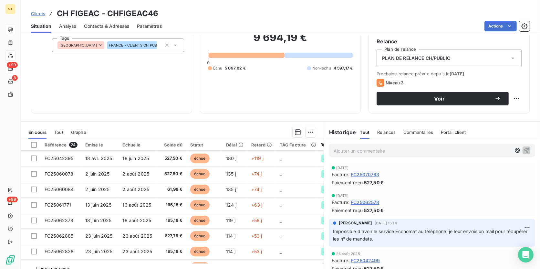
click at [336, 151] on p "Ajouter un commentaire ﻿" at bounding box center [421, 151] width 177 height 8
click at [407, 149] on span "Je relance de nouveau le service EEconomat" at bounding box center [381, 149] width 96 height 5
click at [431, 150] on p "Je relance de nouveau le service Economat" at bounding box center [421, 150] width 177 height 7
click at [431, 150] on icon "button" at bounding box center [526, 150] width 6 height 6
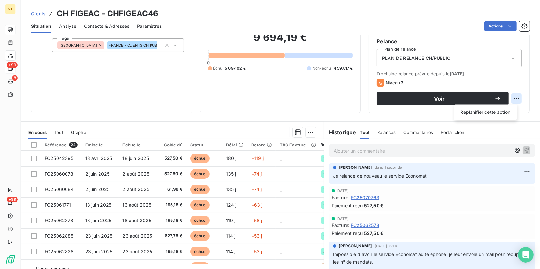
click at [431, 95] on html "NT +99 8 +99 Clients CH FIGEAC - CHFIGEAC46 Situation Analyse Contacts & Adress…" at bounding box center [270, 134] width 540 height 269
click at [431, 110] on div "Replanifier cette action" at bounding box center [485, 112] width 58 height 10
select select "9"
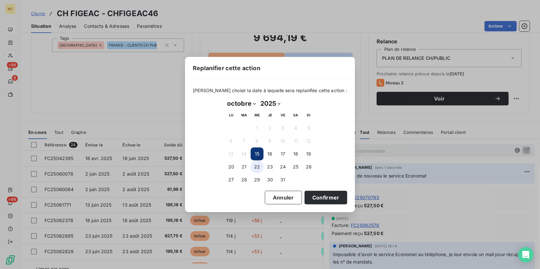
click at [253, 168] on button "22" at bounding box center [256, 166] width 13 height 13
click at [314, 200] on button "Confirmer" at bounding box center [325, 197] width 43 height 14
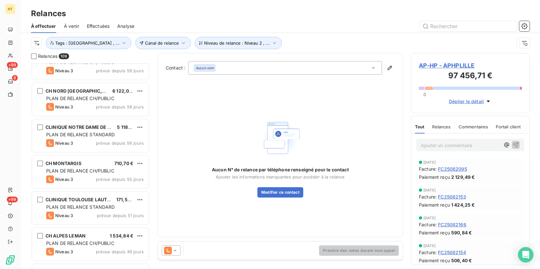
scroll to position [1291, 0]
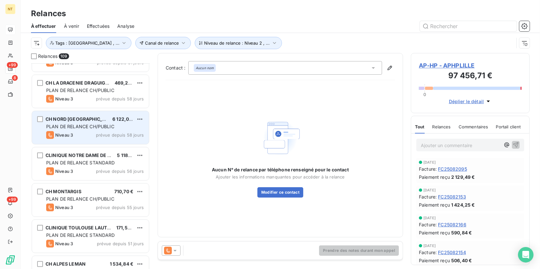
click at [80, 132] on div "Niveau 3 prévue depuis 58 jours" at bounding box center [94, 135] width 97 height 8
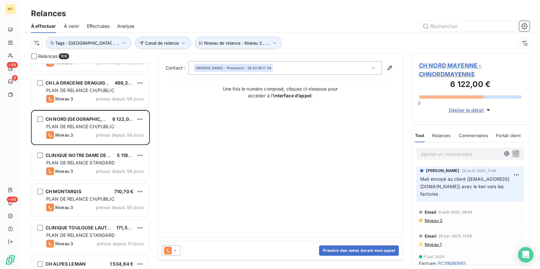
click at [431, 72] on span "CH NORD MAYENNE - CHNORDMAYENNE" at bounding box center [470, 69] width 103 height 17
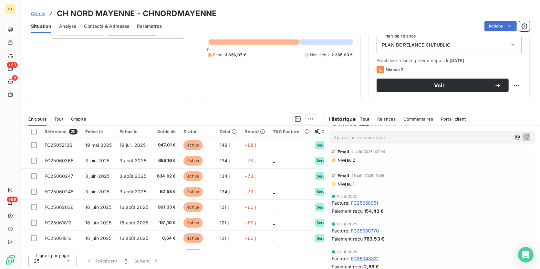
click at [87, 25] on span "Contacts & Adresses" at bounding box center [106, 26] width 45 height 6
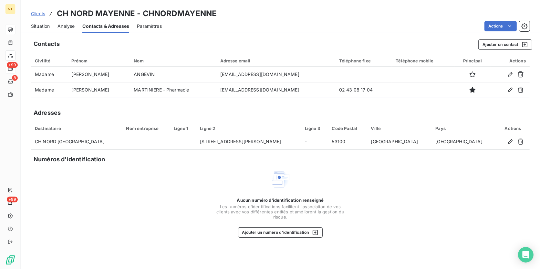
click at [44, 26] on span "Situation" at bounding box center [40, 26] width 19 height 6
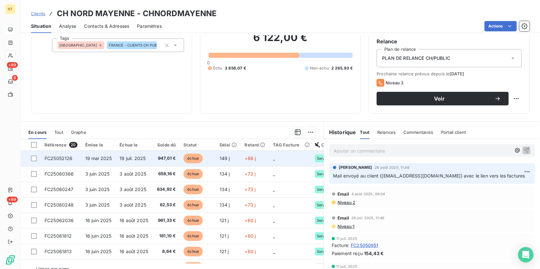
click at [61, 155] on span "FC25052126" at bounding box center [59, 157] width 28 height 5
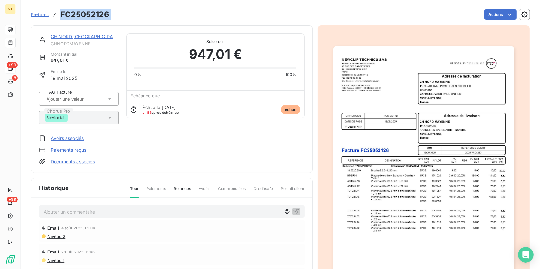
drag, startPoint x: 118, startPoint y: 12, endPoint x: 61, endPoint y: 10, distance: 57.5
click at [61, 10] on div "Factures FC25052126 Actions" at bounding box center [280, 15] width 498 height 14
copy section "FC25052126 Actions"
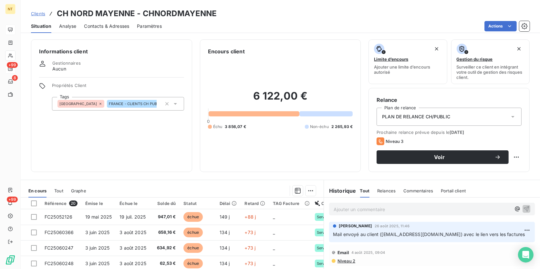
click at [115, 24] on span "Contacts & Adresses" at bounding box center [106, 26] width 45 height 6
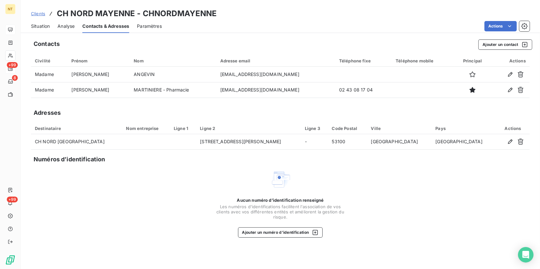
click at [46, 25] on span "Situation" at bounding box center [40, 26] width 19 height 6
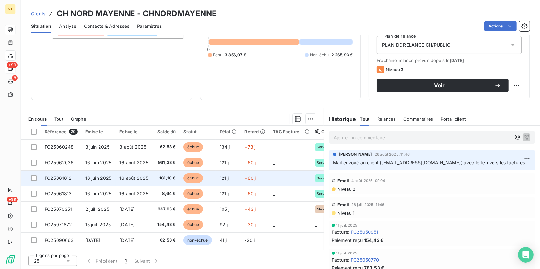
scroll to position [58, 0]
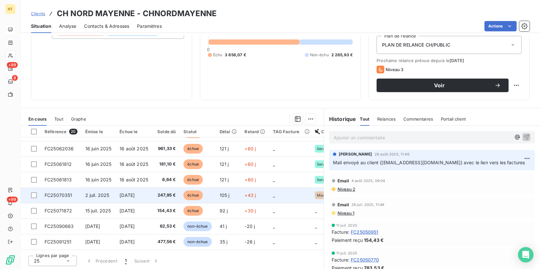
click at [186, 194] on span "échue" at bounding box center [192, 195] width 19 height 10
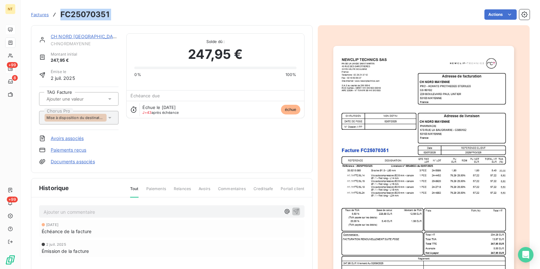
drag, startPoint x: 101, startPoint y: 15, endPoint x: 62, endPoint y: 13, distance: 38.8
click at [62, 13] on div "Factures FC25070351 Actions" at bounding box center [280, 15] width 498 height 14
copy section "FC25070351 Actions"
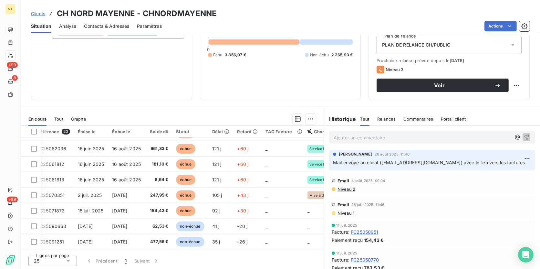
scroll to position [58, 0]
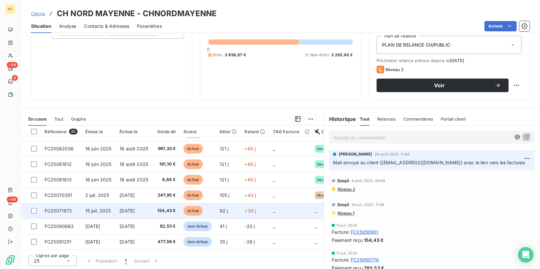
click at [171, 207] on span "154,43 €" at bounding box center [166, 210] width 20 height 6
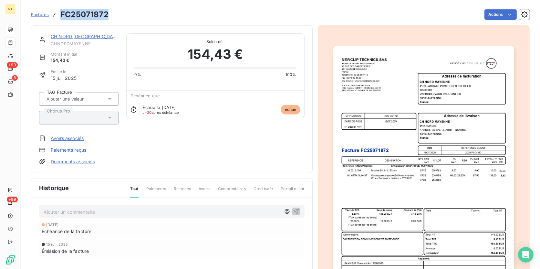
drag, startPoint x: 60, startPoint y: 13, endPoint x: 110, endPoint y: 12, distance: 49.4
click at [110, 12] on div "Factures FC25071872 Actions" at bounding box center [280, 15] width 498 height 14
copy h3 "FC25071872"
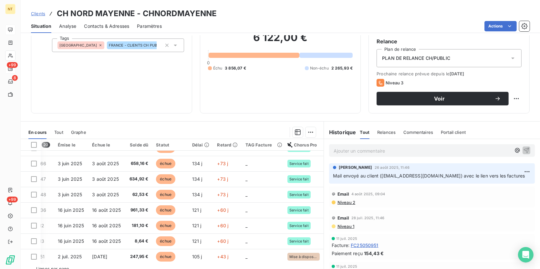
scroll to position [0, 34]
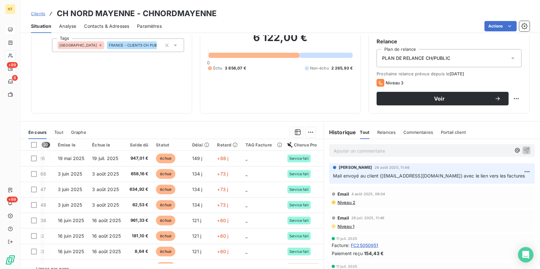
click at [116, 24] on span "Contacts & Adresses" at bounding box center [106, 26] width 45 height 6
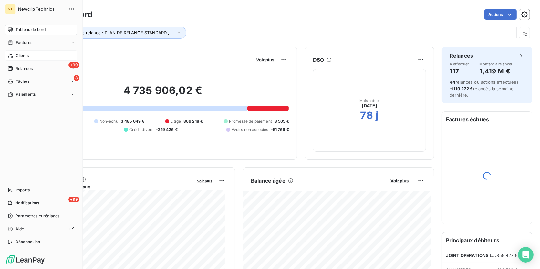
click at [15, 54] on div "Clients" at bounding box center [41, 55] width 72 height 10
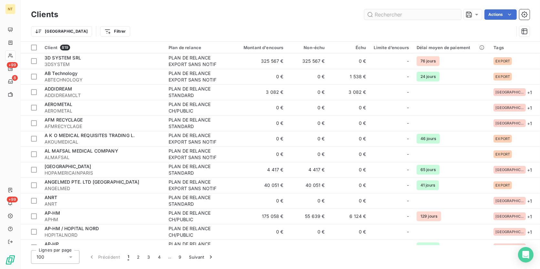
click at [417, 13] on input "text" at bounding box center [412, 14] width 97 height 10
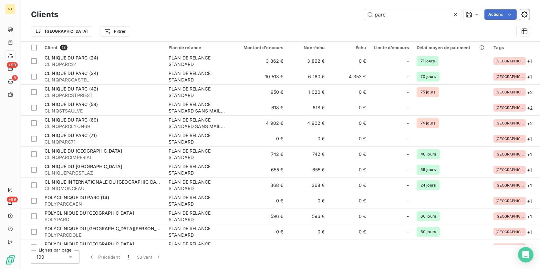
type input "parc"
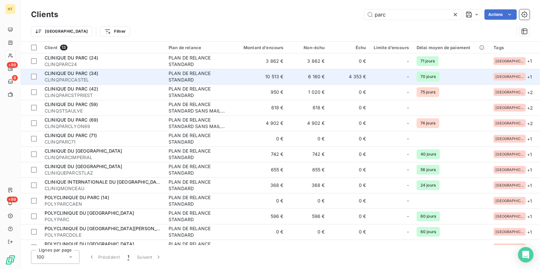
click at [115, 74] on div "CLINIQUE DU PARC (34)" at bounding box center [103, 73] width 116 height 6
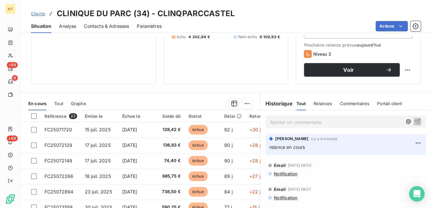
scroll to position [117, 0]
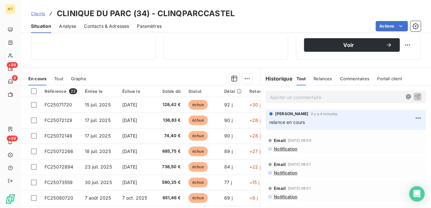
click at [107, 25] on span "Contacts & Adresses" at bounding box center [106, 26] width 45 height 6
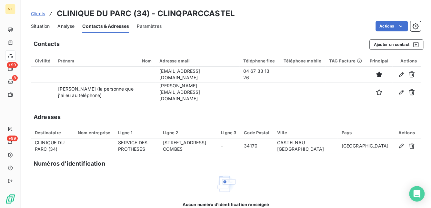
click at [46, 24] on span "Situation" at bounding box center [40, 26] width 19 height 6
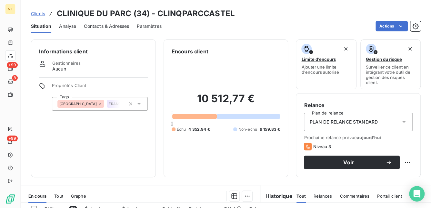
click at [100, 28] on span "Contacts & Adresses" at bounding box center [106, 26] width 45 height 6
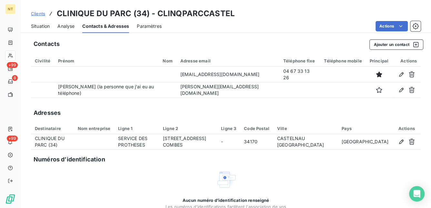
click at [37, 27] on span "Situation" at bounding box center [40, 26] width 19 height 6
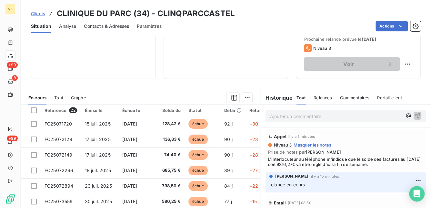
scroll to position [108, 0]
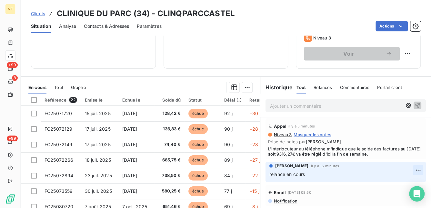
click at [409, 168] on html "NT +99 8 +99 Clients CLINIQUE DU PARC (34) - CLINQPARCCASTEL Situation Analyse …" at bounding box center [215, 104] width 431 height 208
click at [396, 196] on div "Supprimer" at bounding box center [394, 195] width 36 height 10
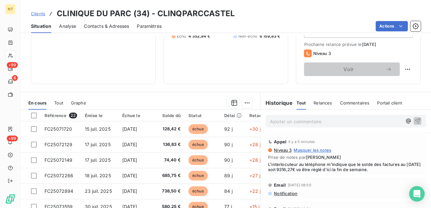
scroll to position [79, 0]
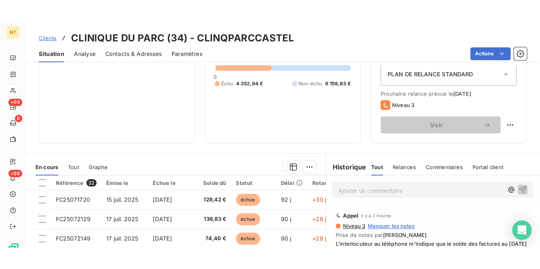
scroll to position [72, 0]
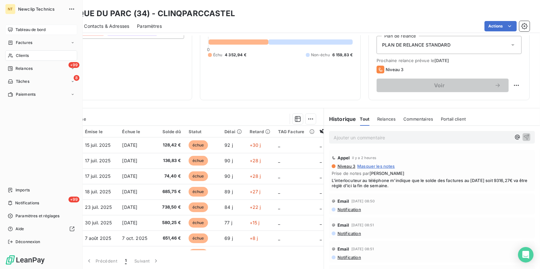
click at [41, 33] on div "Tableau de bord" at bounding box center [41, 30] width 72 height 10
